Goal: Find specific page/section: Find specific page/section

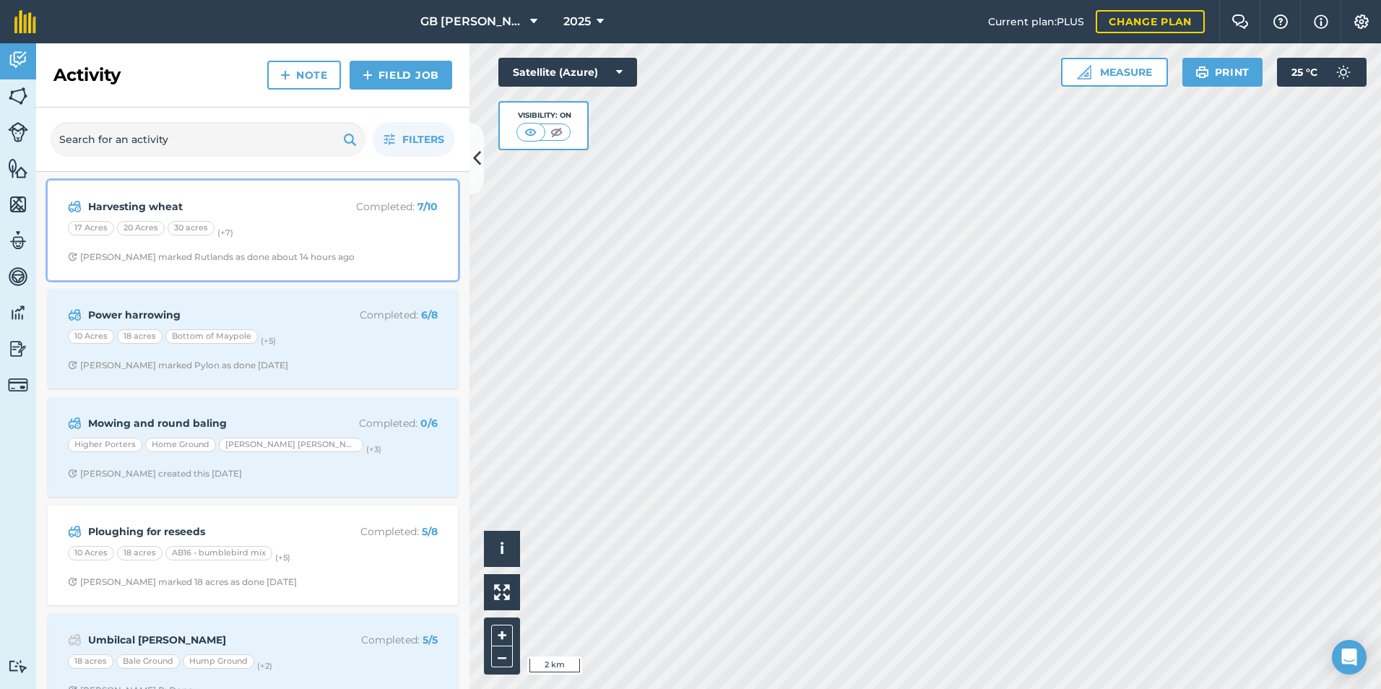
click at [181, 205] on strong "Harvesting wheat" at bounding box center [202, 207] width 229 height 16
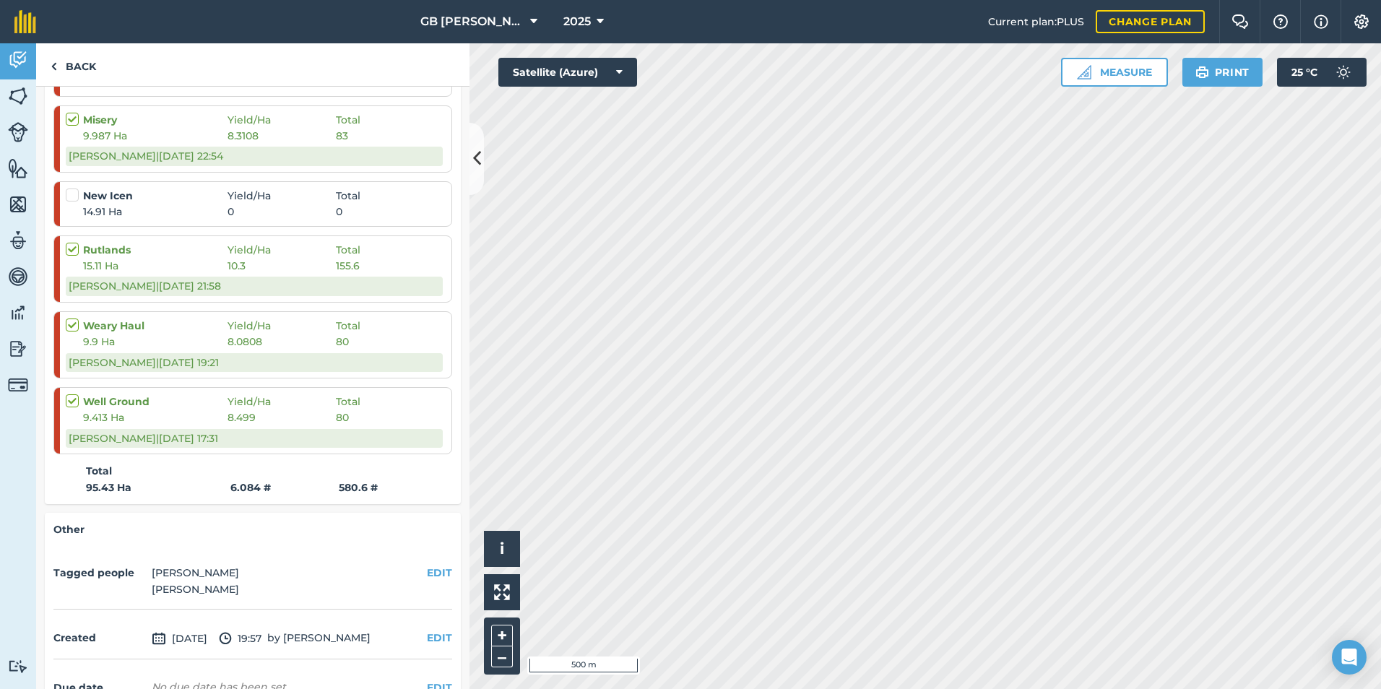
scroll to position [568, 0]
